Goal: Register for event/course

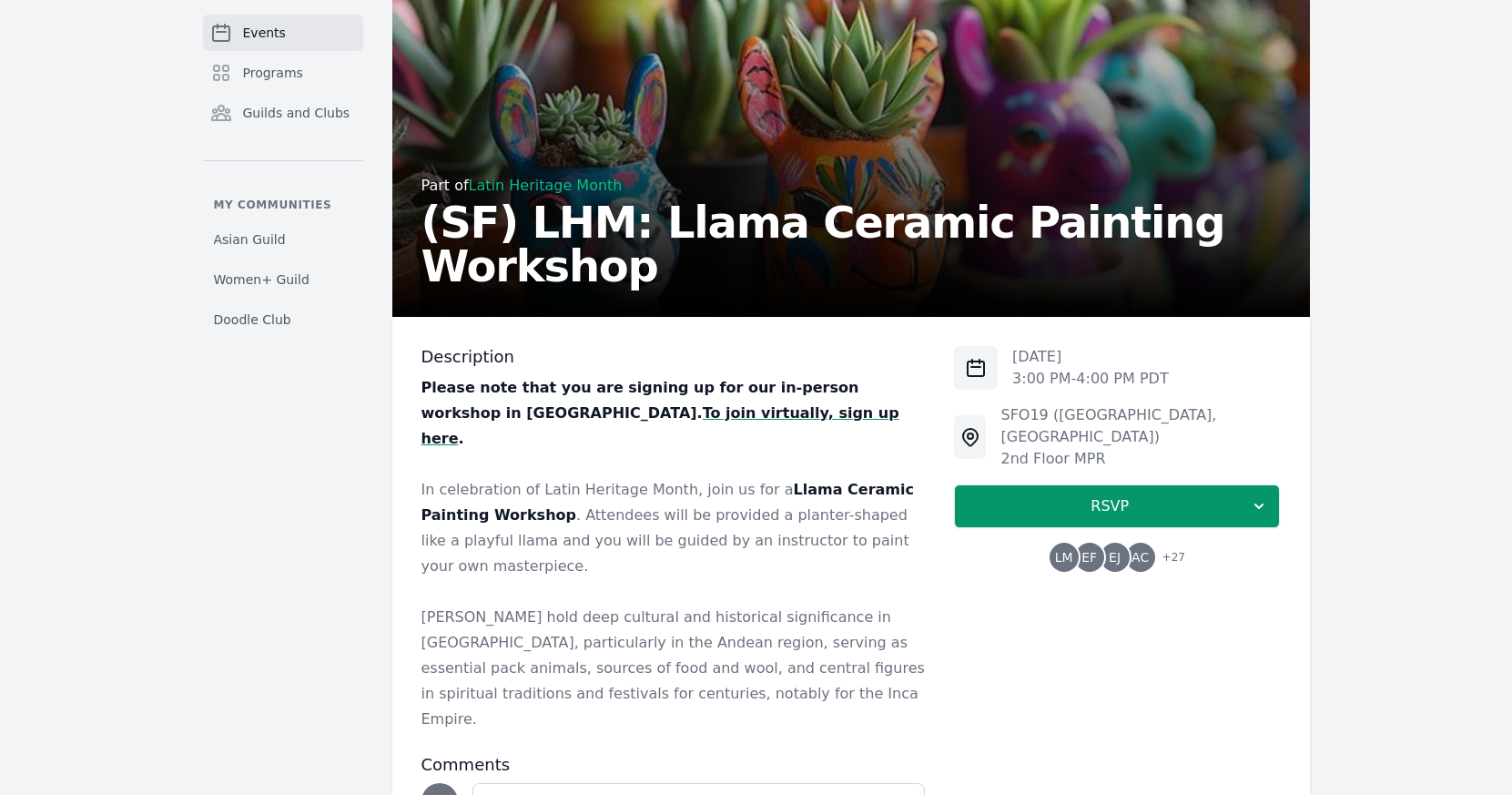
scroll to position [238, 0]
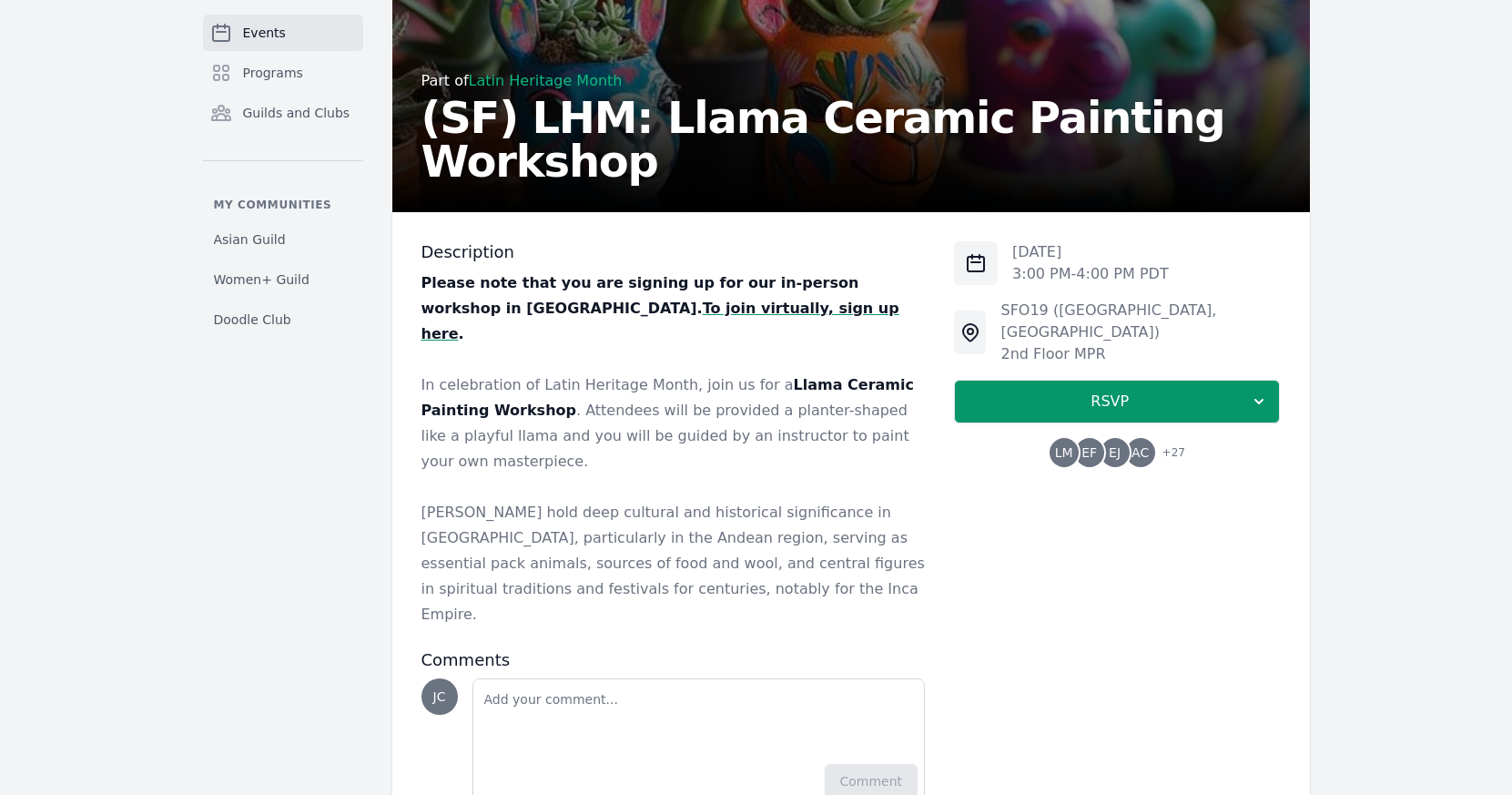
click at [1173, 442] on span "+ 27" at bounding box center [1168, 454] width 34 height 26
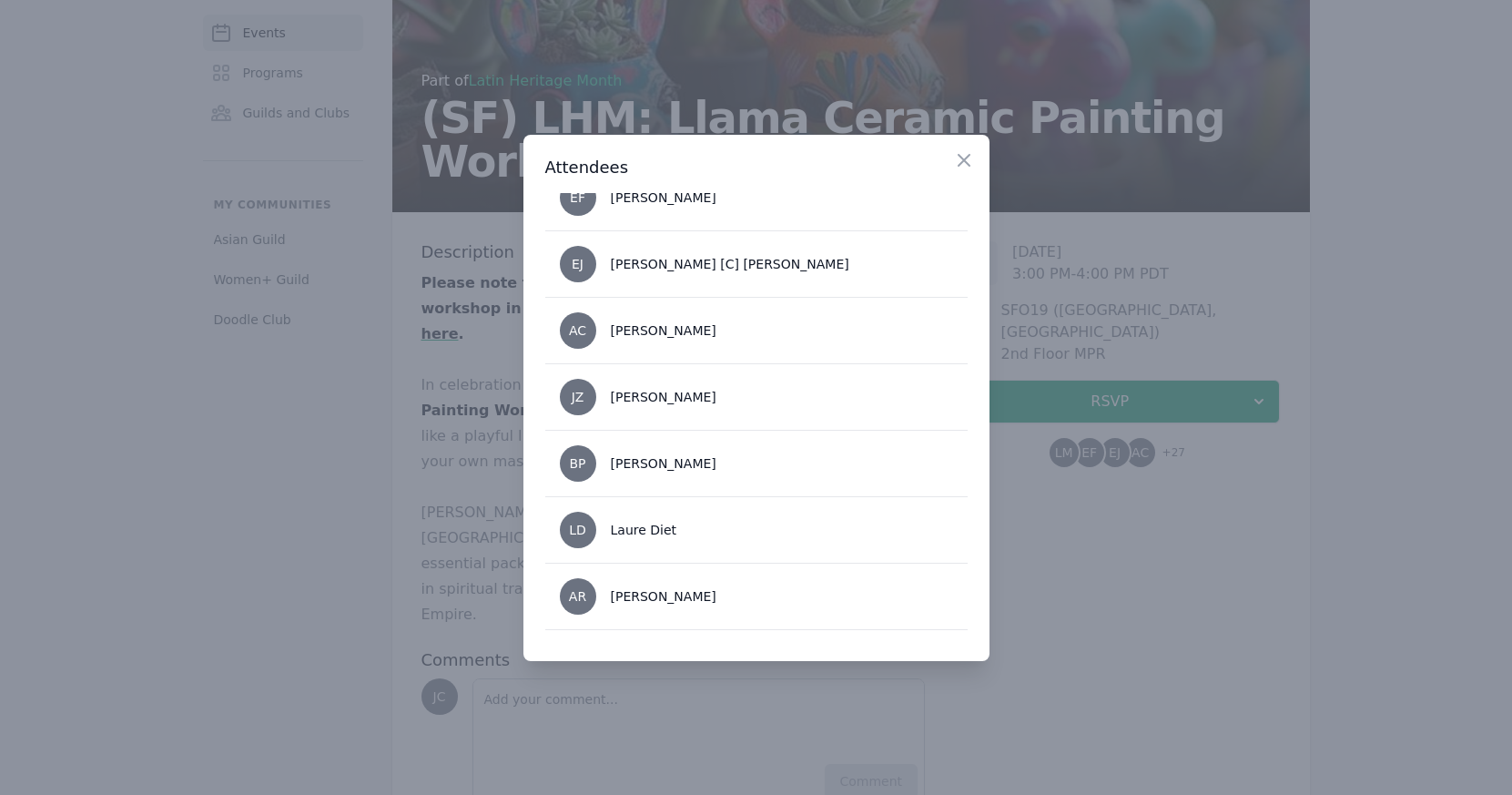
scroll to position [0, 0]
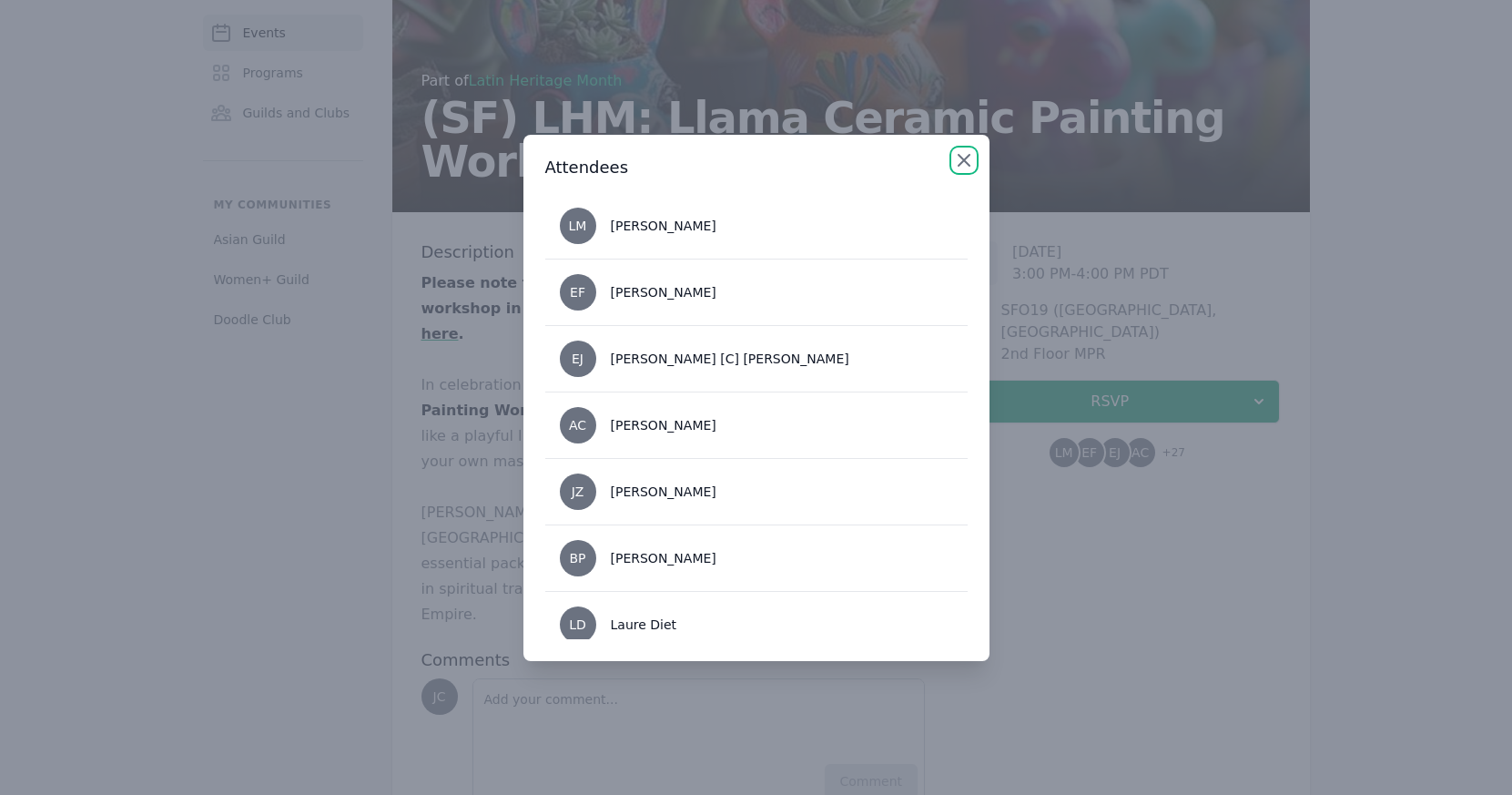
click at [967, 154] on icon "button" at bounding box center [964, 161] width 22 height 22
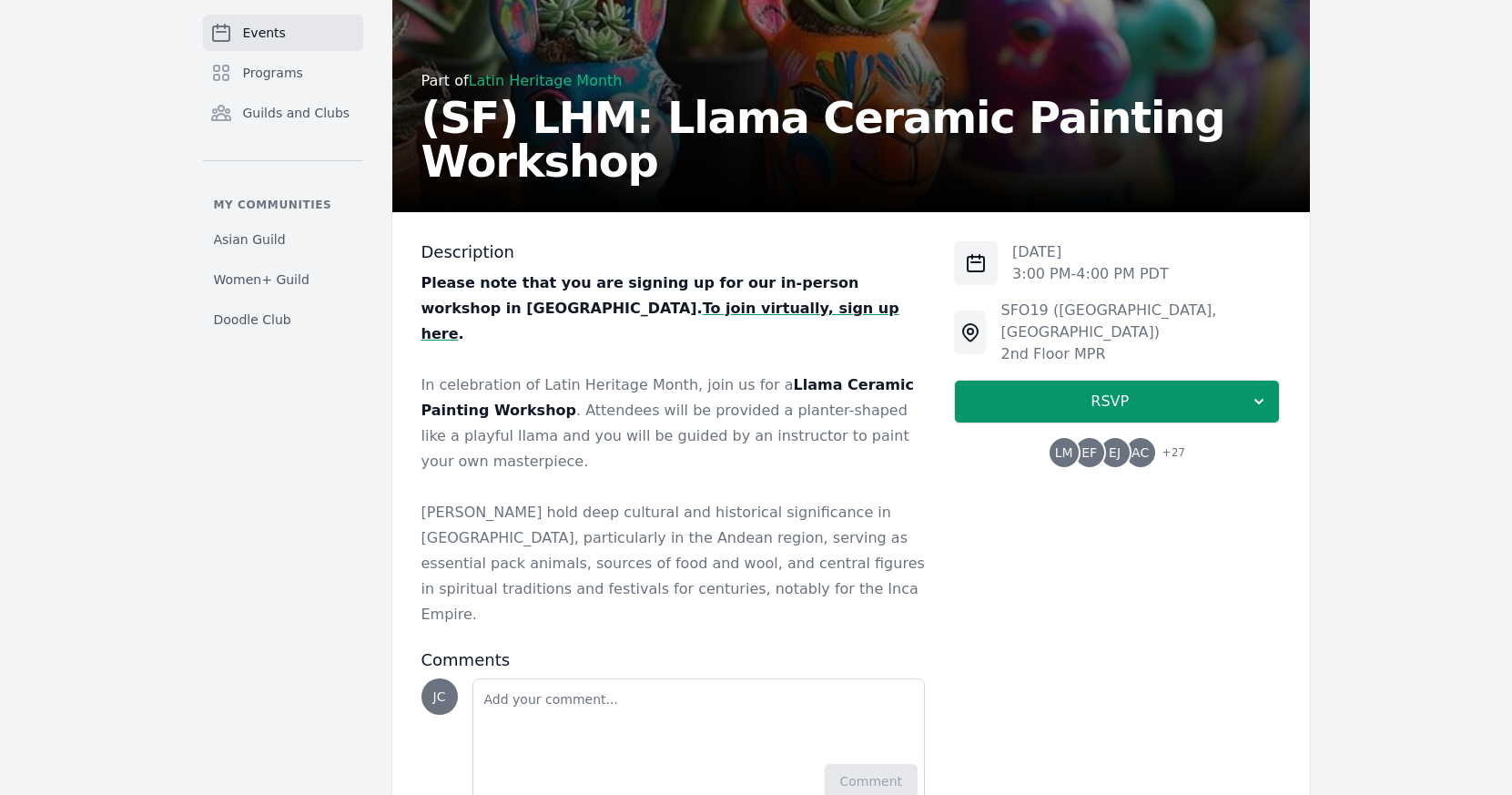
click at [395, 362] on div "Description Please note that you are signing up for our in-person workshop in S…" at bounding box center [851, 523] width 918 height 622
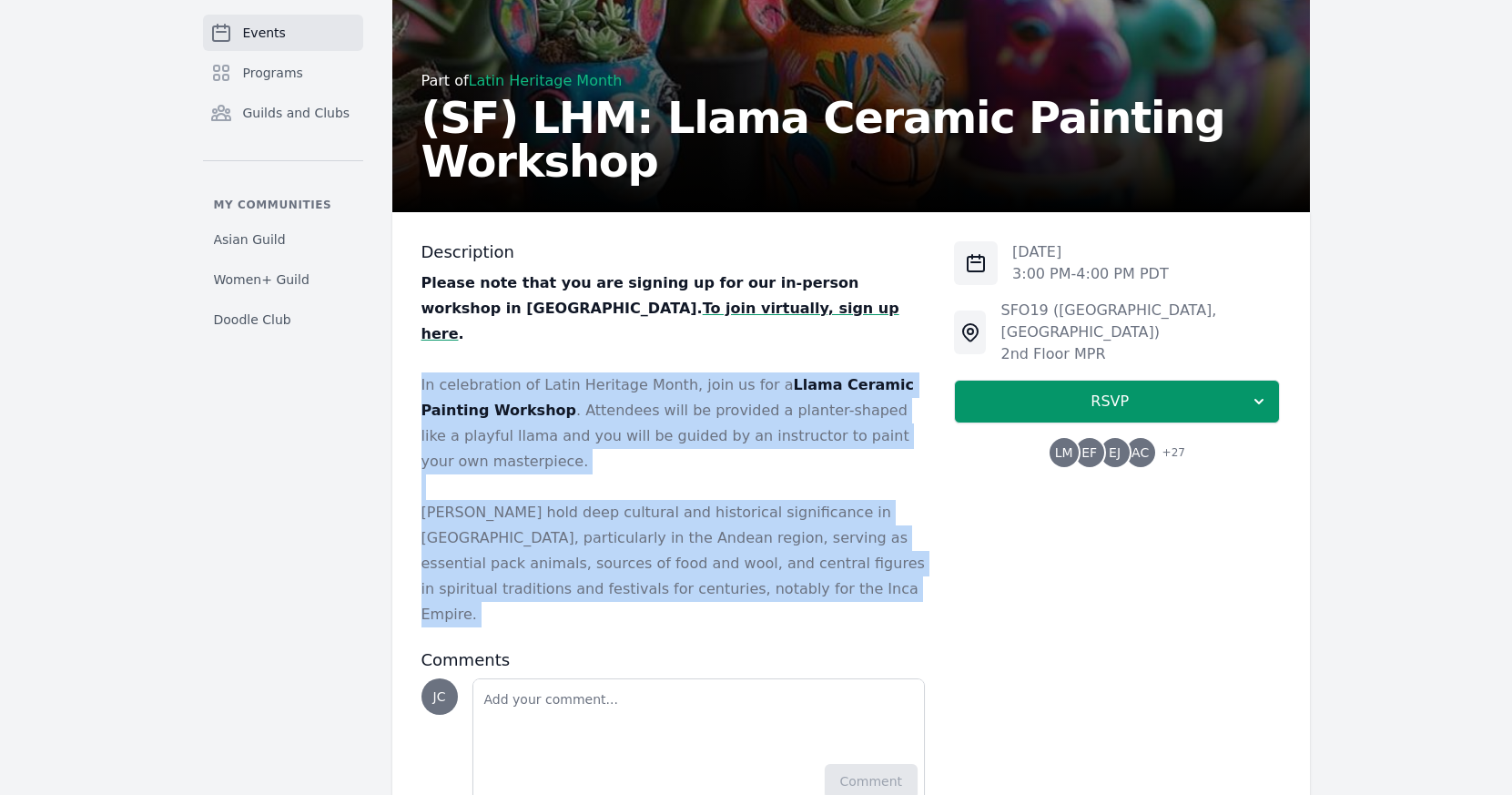
drag, startPoint x: 395, startPoint y: 362, endPoint x: 445, endPoint y: 513, distance: 159.1
click at [445, 513] on div "Description Please note that you are signing up for our in-person workshop in S…" at bounding box center [851, 523] width 918 height 622
click at [445, 513] on p "[PERSON_NAME] hold deep cultural and historical significance in [GEOGRAPHIC_DAT…" at bounding box center [673, 563] width 504 height 128
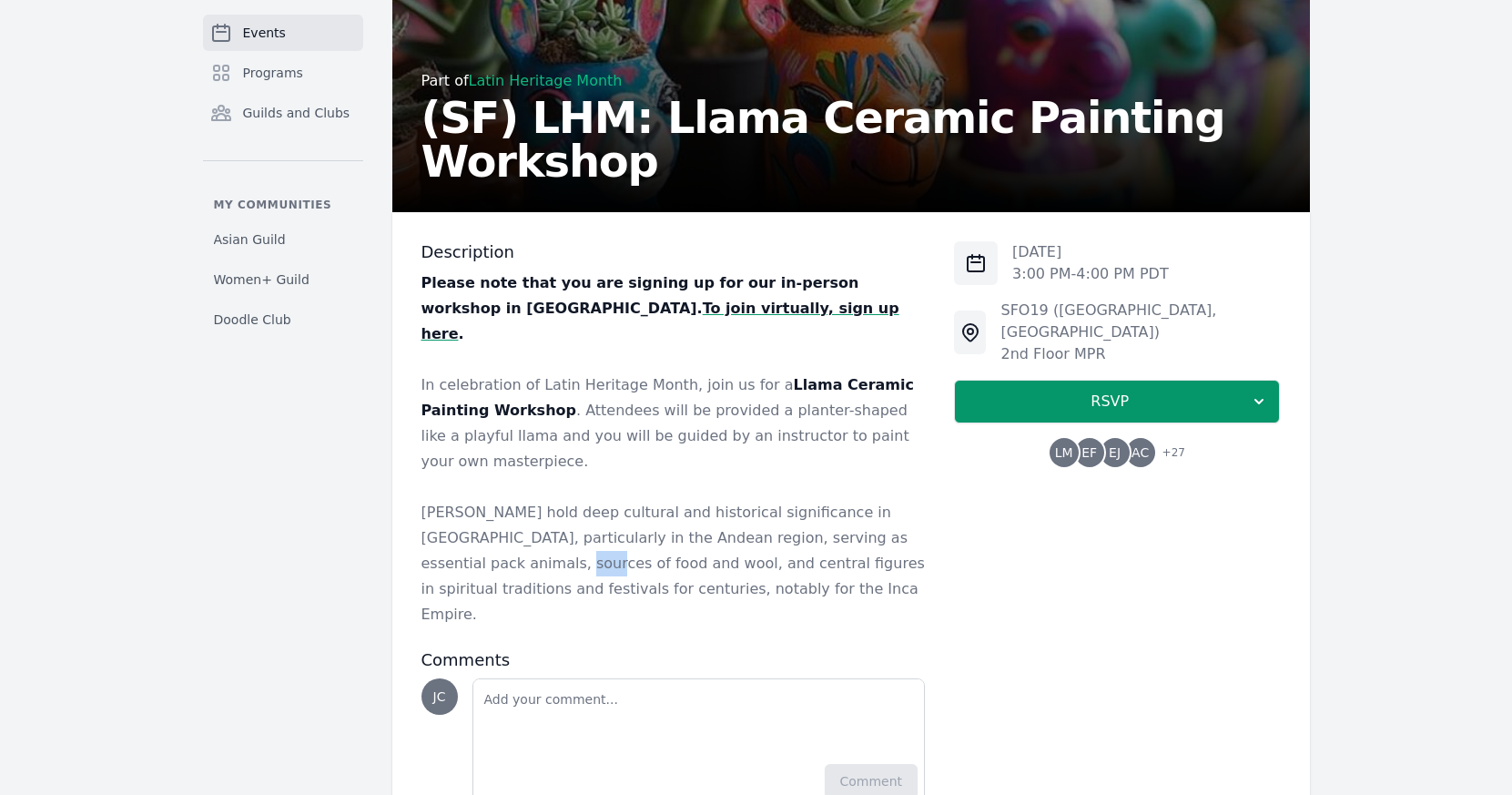
click at [445, 513] on p "[PERSON_NAME] hold deep cultural and historical significance in [GEOGRAPHIC_DAT…" at bounding box center [673, 563] width 504 height 128
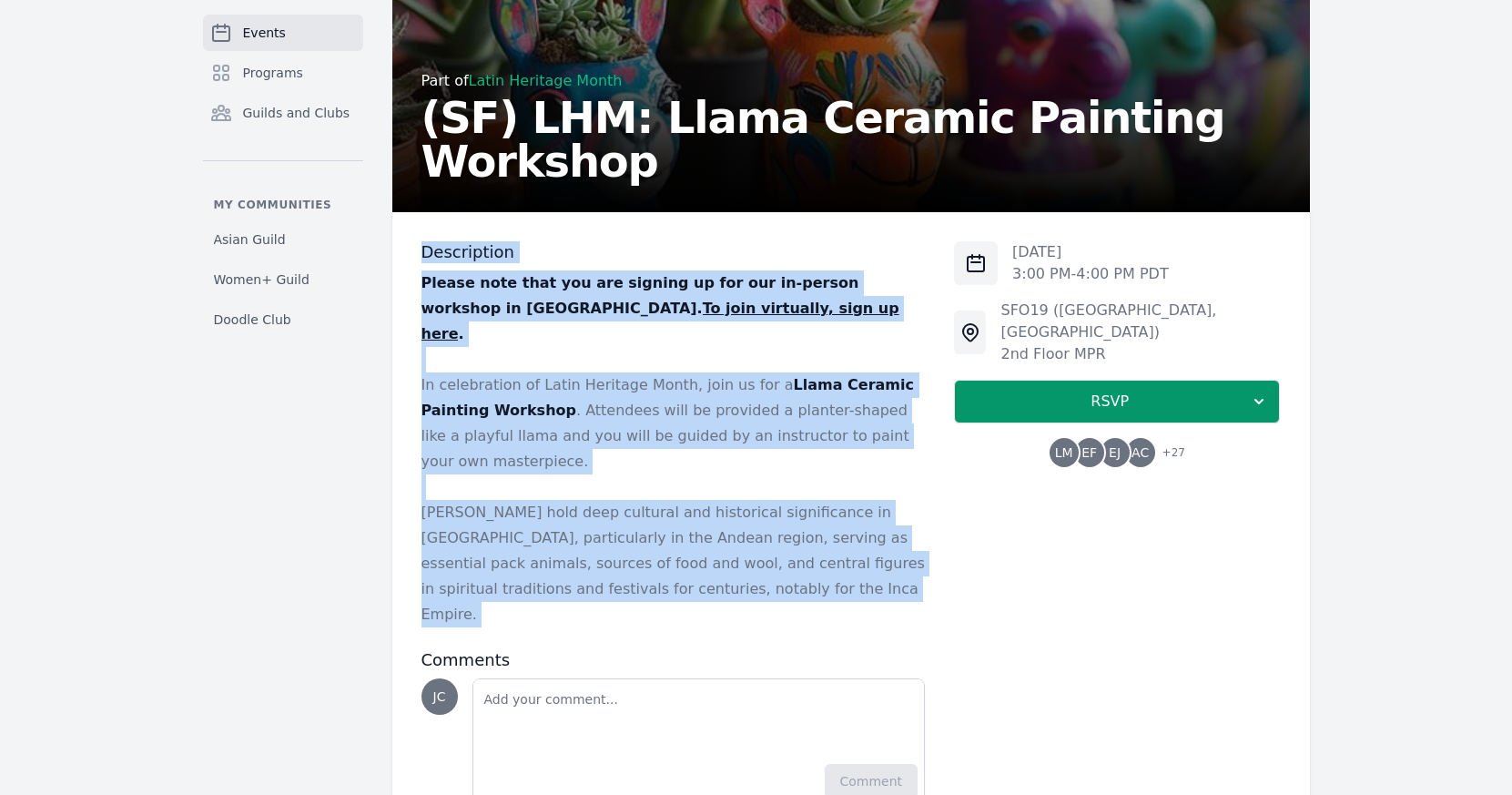
drag, startPoint x: 445, startPoint y: 513, endPoint x: 418, endPoint y: 256, distance: 258.4
click at [418, 256] on div "Description Please note that you are signing up for our in-person workshop in S…" at bounding box center [851, 523] width 918 height 622
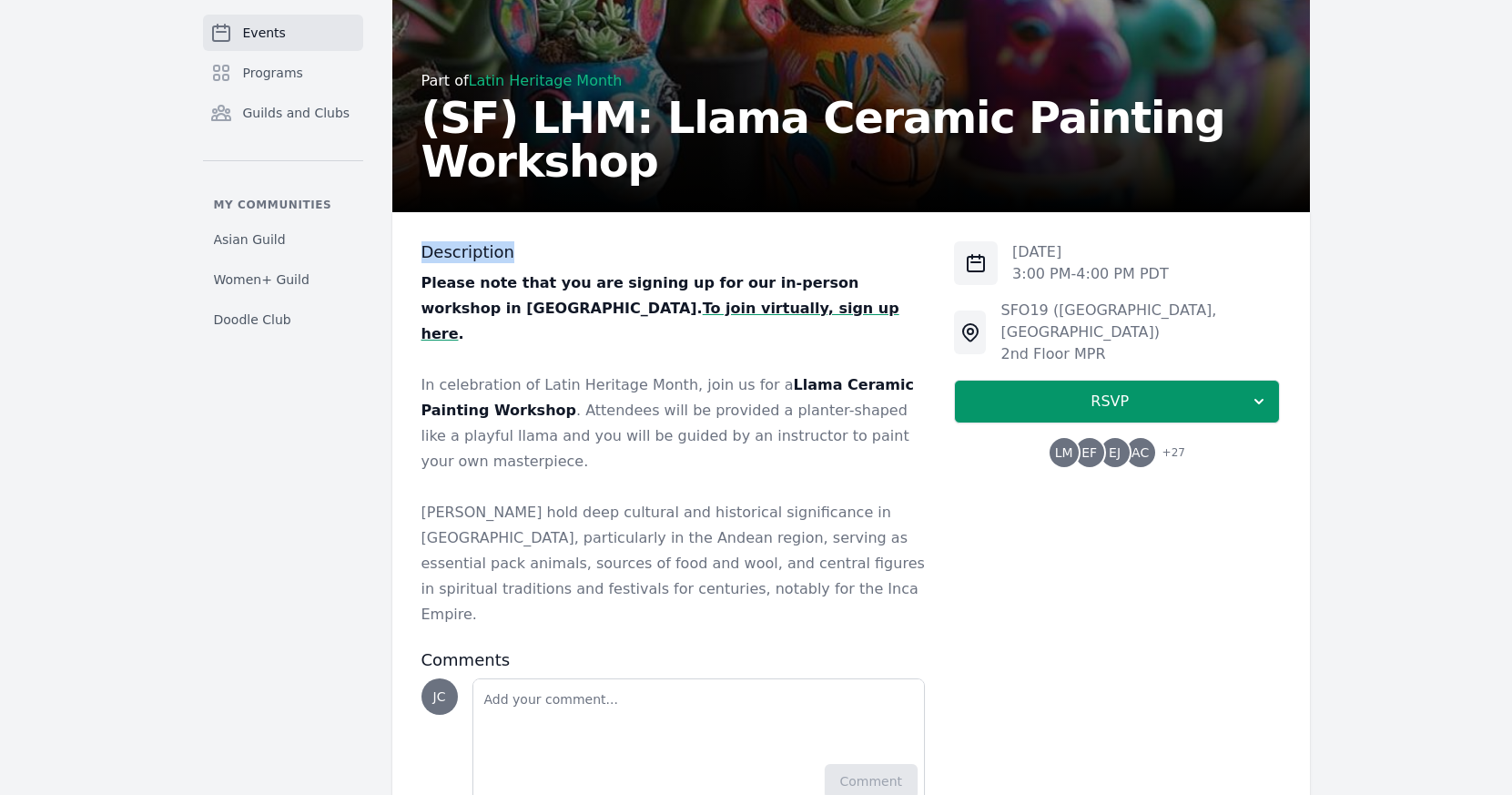
click at [418, 256] on div "Description Please note that you are signing up for our in-person workshop in S…" at bounding box center [851, 523] width 918 height 622
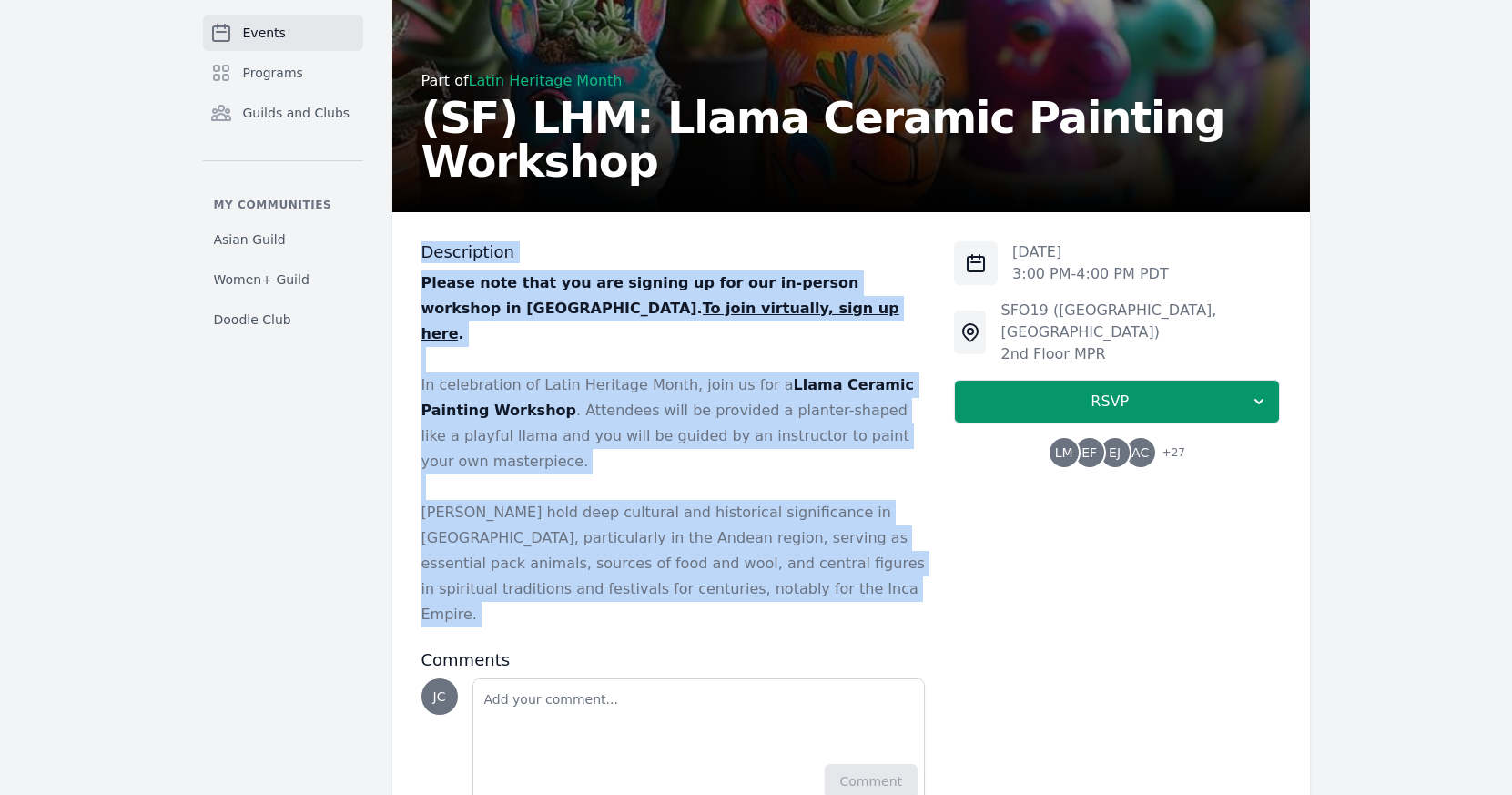
drag, startPoint x: 418, startPoint y: 256, endPoint x: 588, endPoint y: 515, distance: 309.8
click at [587, 514] on div "Description Please note that you are signing up for our in-person workshop in S…" at bounding box center [851, 523] width 918 height 622
click at [588, 515] on p "[PERSON_NAME] hold deep cultural and historical significance in [GEOGRAPHIC_DAT…" at bounding box center [673, 563] width 504 height 128
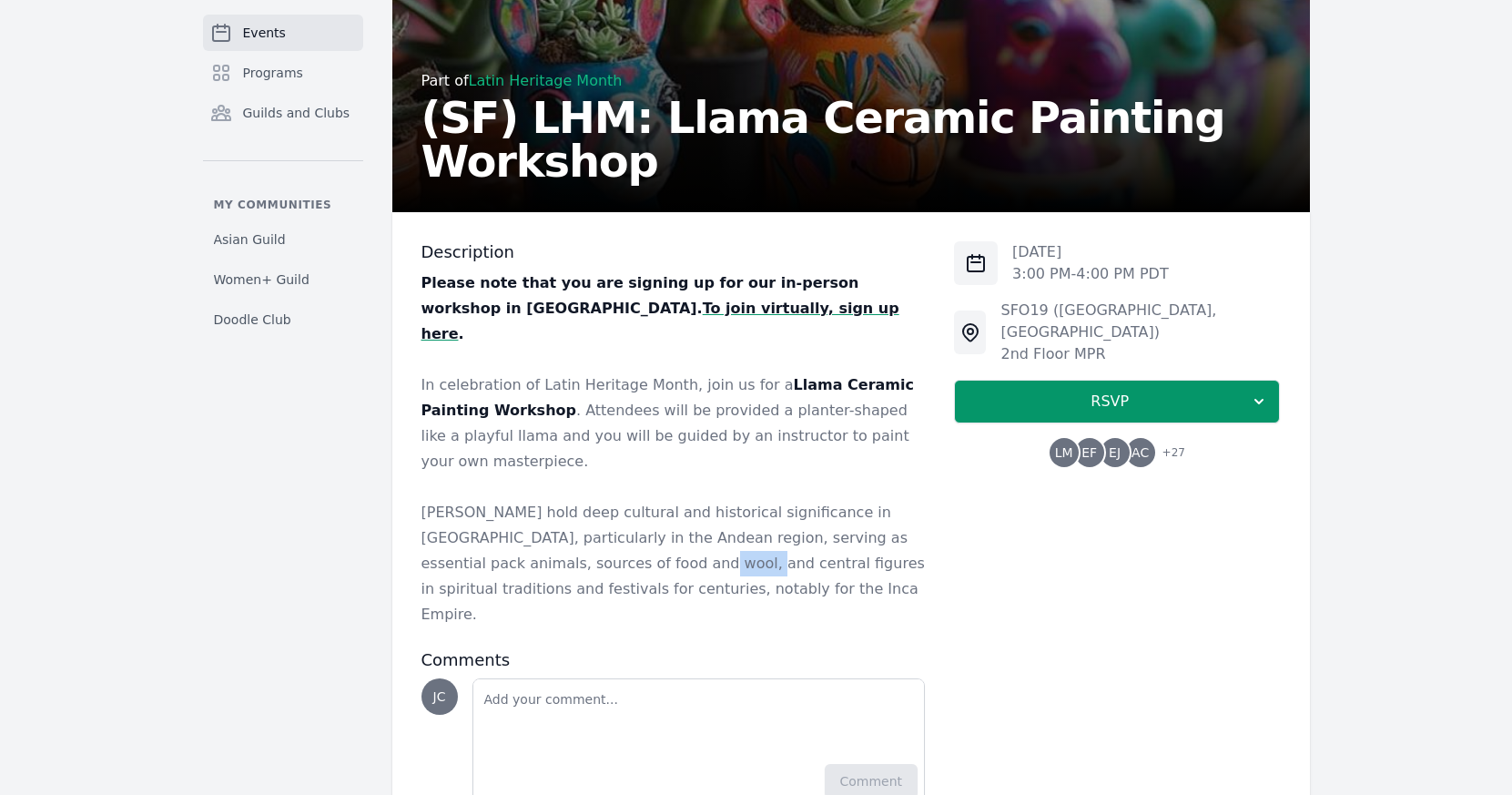
click at [588, 515] on p "[PERSON_NAME] hold deep cultural and historical significance in [GEOGRAPHIC_DAT…" at bounding box center [673, 563] width 504 height 128
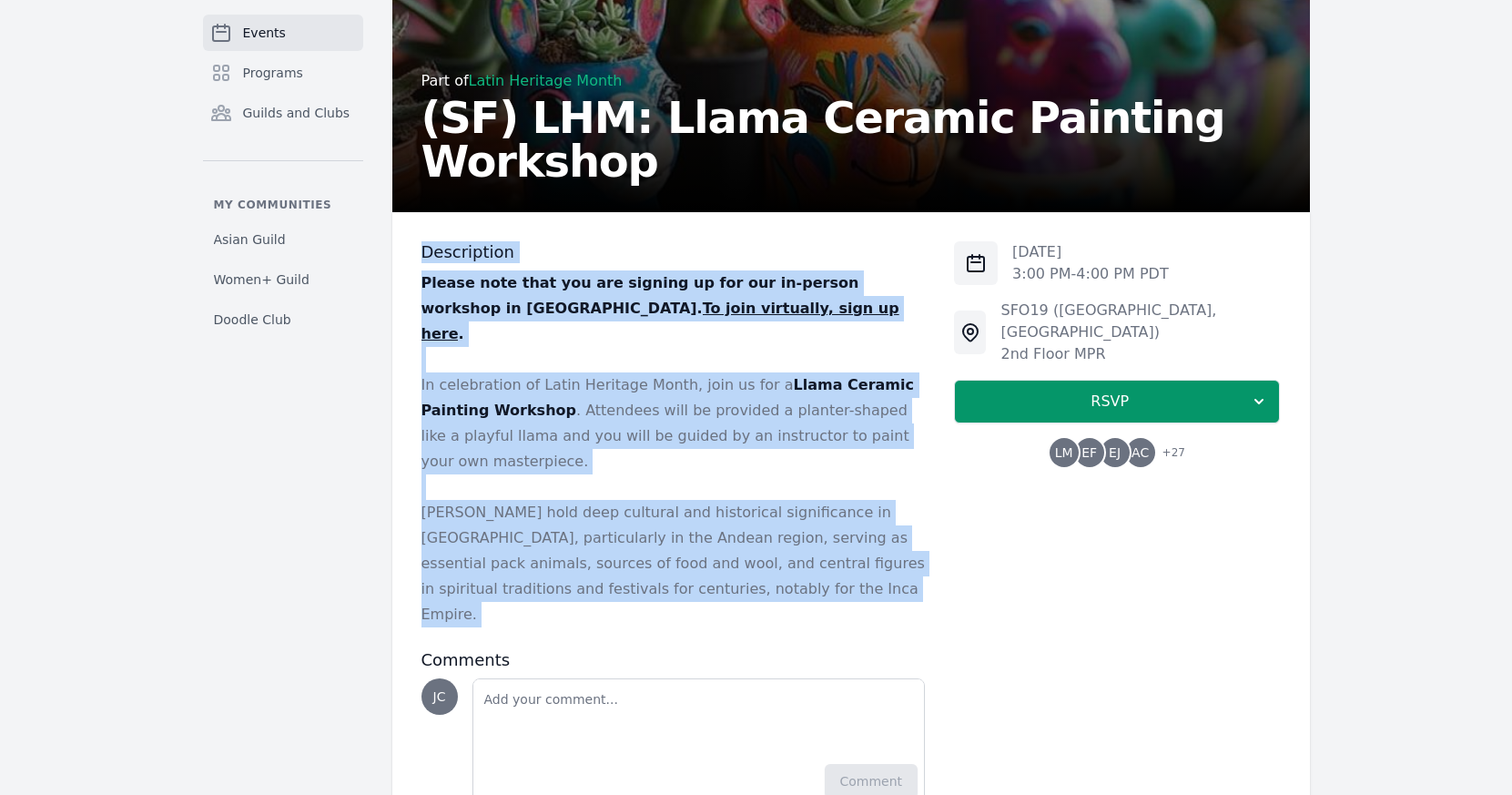
drag, startPoint x: 588, startPoint y: 515, endPoint x: 535, endPoint y: 242, distance: 278.1
click at [535, 242] on div "Description Please note that you are signing up for our in-person workshop in S…" at bounding box center [673, 434] width 504 height 386
click at [535, 242] on h3 "Description" at bounding box center [673, 252] width 504 height 22
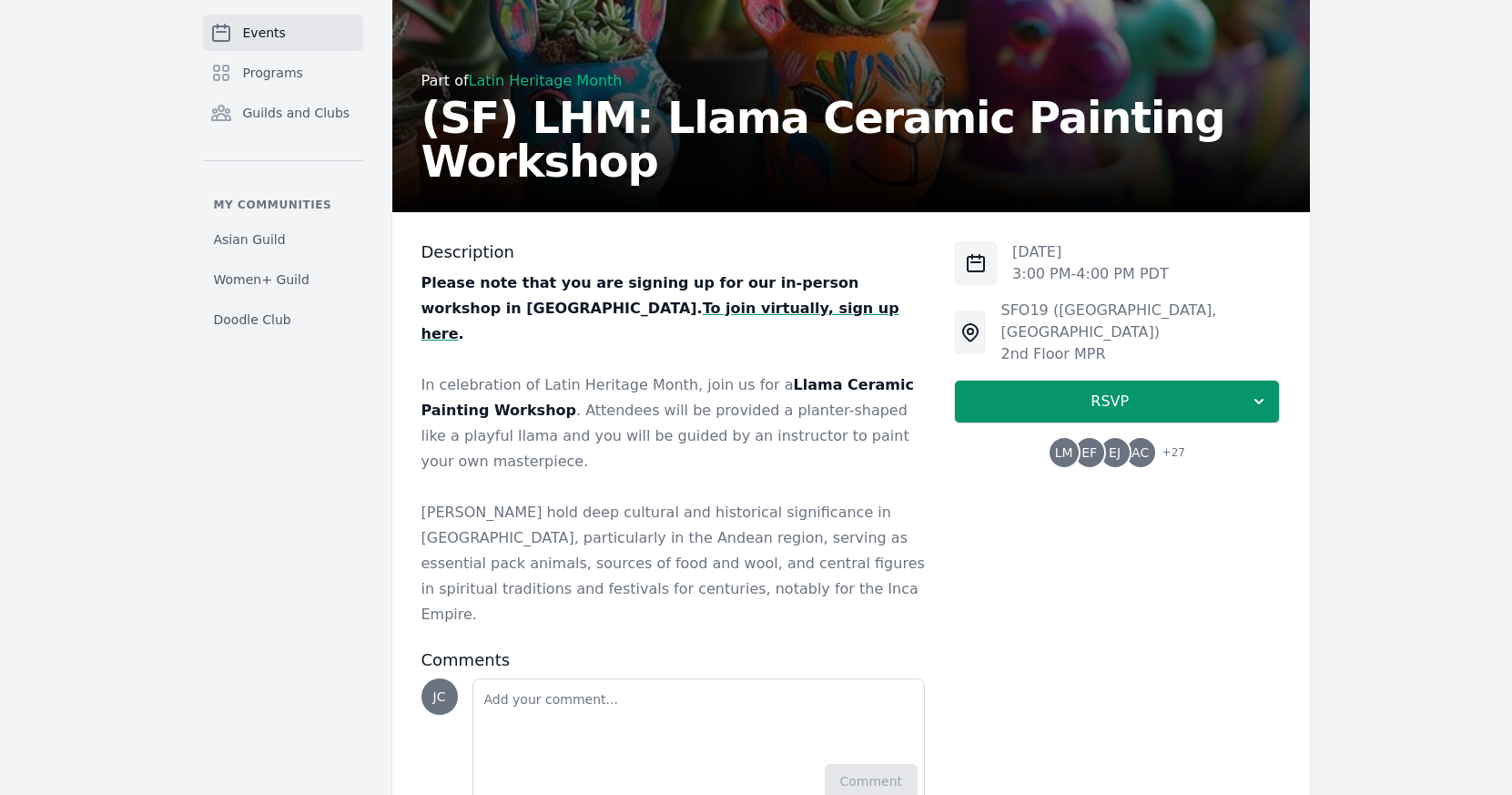
click at [535, 242] on h3 "Description" at bounding box center [673, 252] width 504 height 22
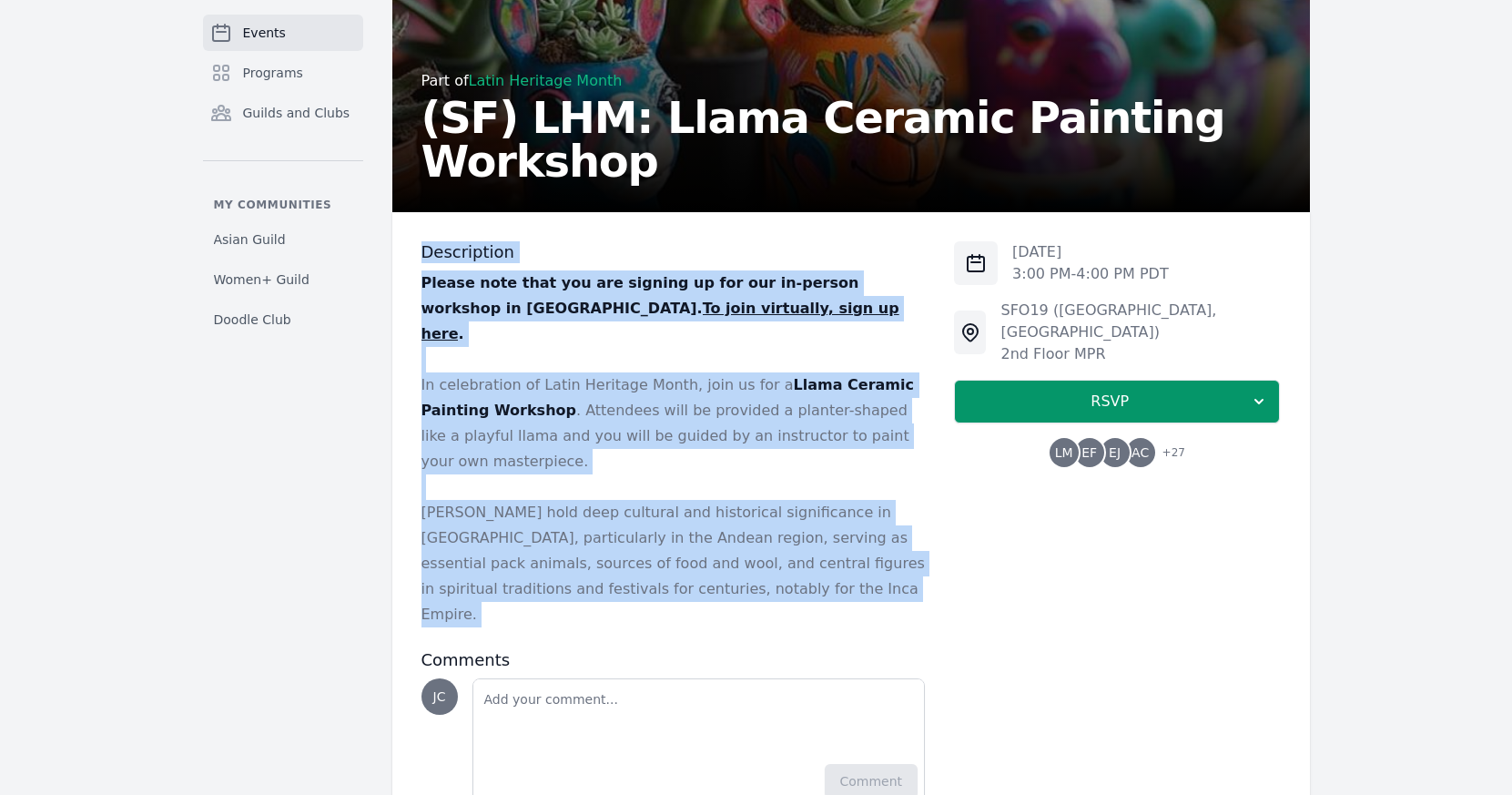
drag, startPoint x: 535, startPoint y: 242, endPoint x: 719, endPoint y: 495, distance: 312.8
click at [718, 494] on div "Description Please note that you are signing up for our in-person workshop in S…" at bounding box center [673, 434] width 504 height 386
click at [719, 499] on p "[PERSON_NAME] hold deep cultural and historical significance in [GEOGRAPHIC_DAT…" at bounding box center [673, 563] width 504 height 128
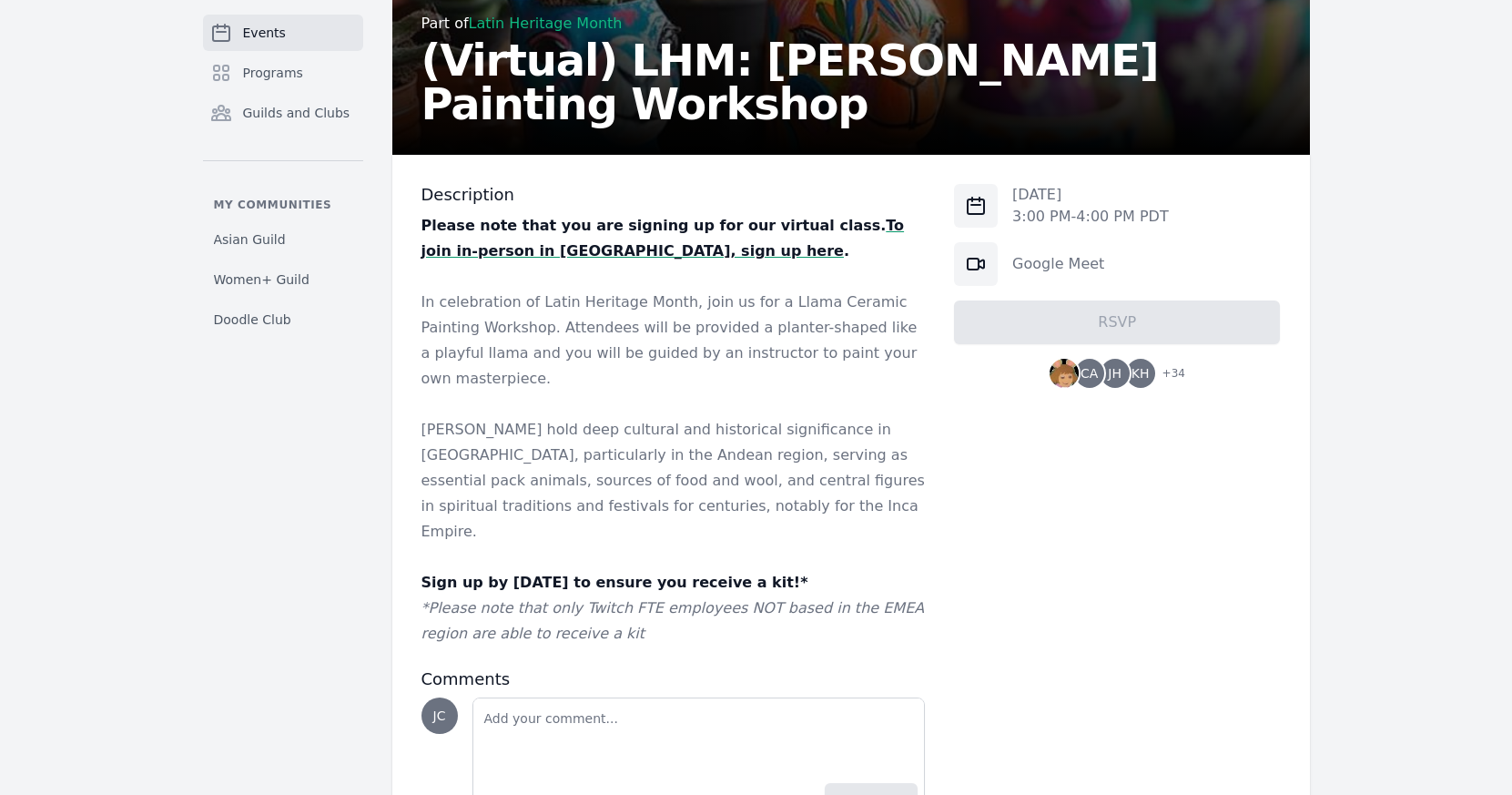
scroll to position [297, 0]
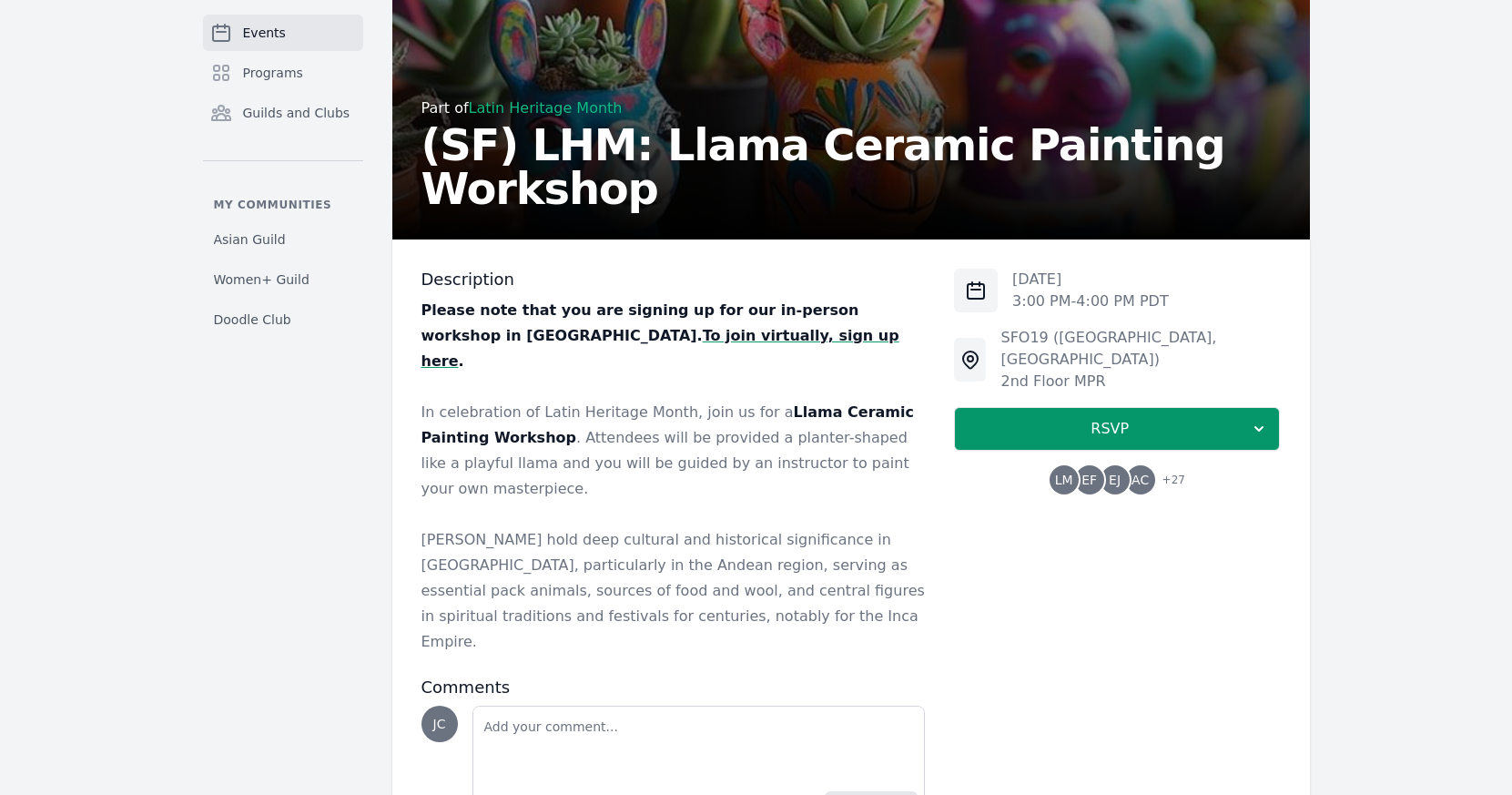
scroll to position [208, 0]
